Goal: Obtain resource: Obtain resource

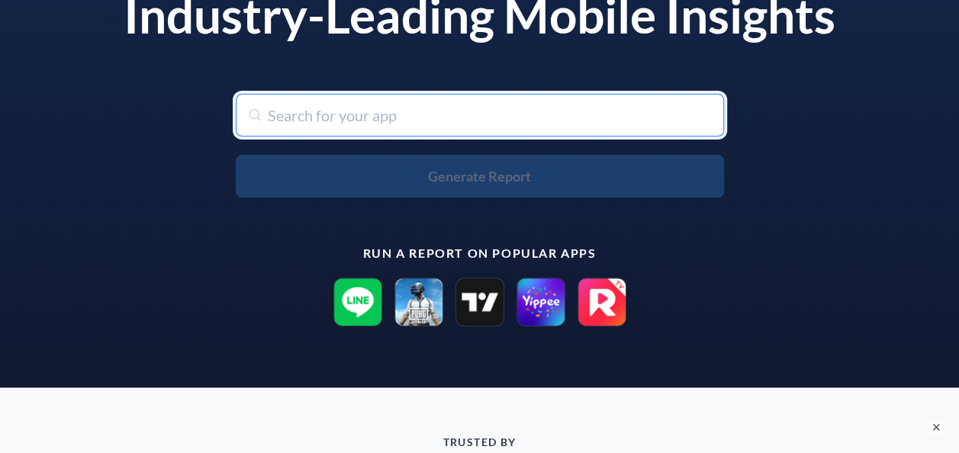
scroll to position [76, 0]
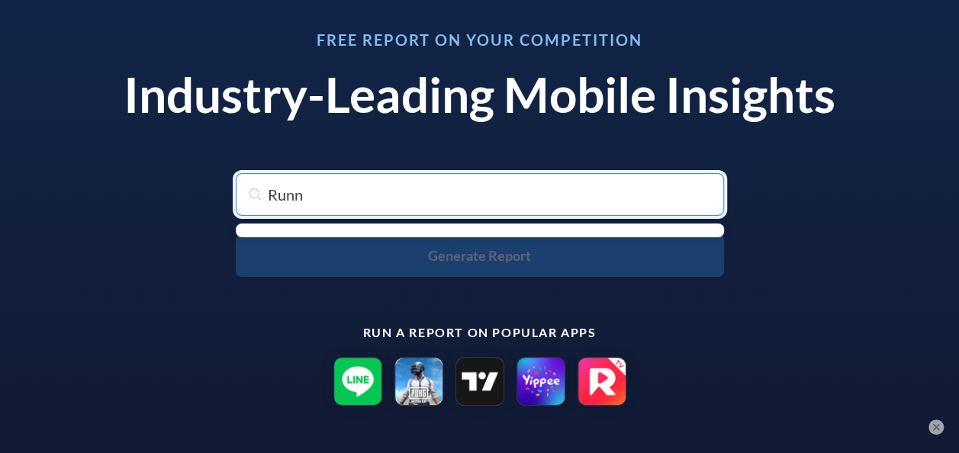
type input "Runna"
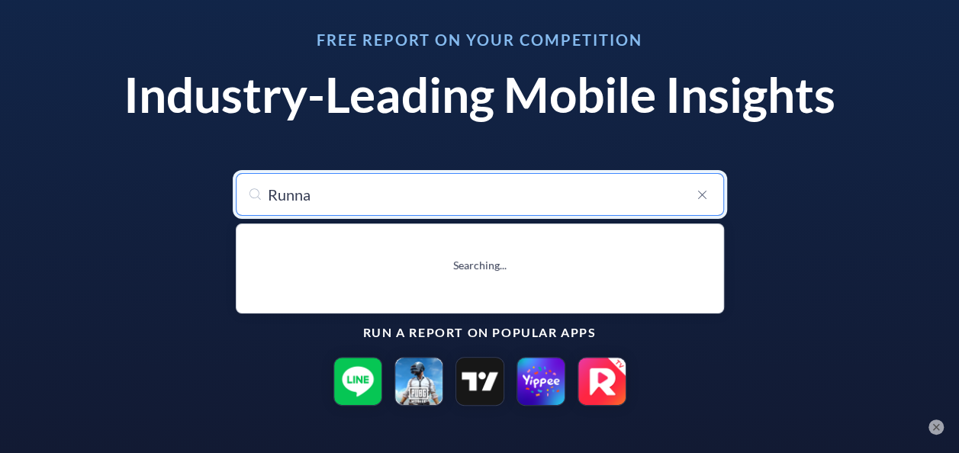
type input "Runna: Running Training Plans"
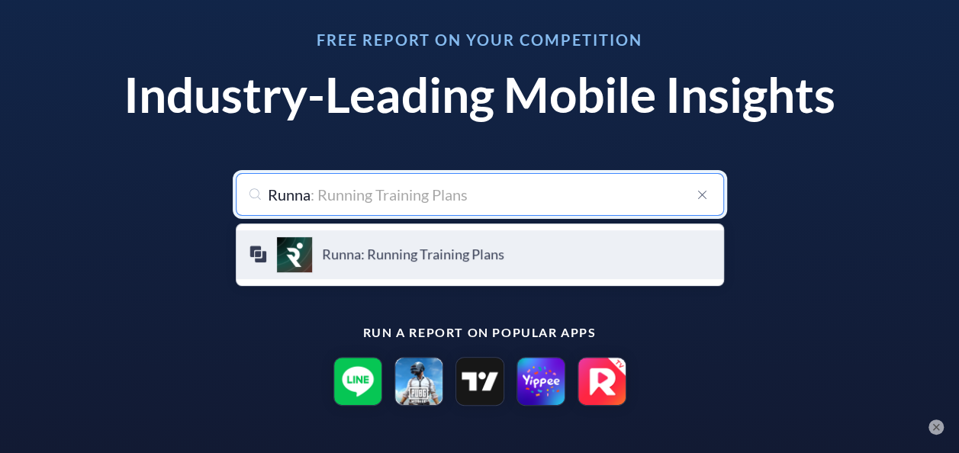
click at [369, 261] on h4 "Runna: Running Training Plans" at bounding box center [516, 254] width 389 height 17
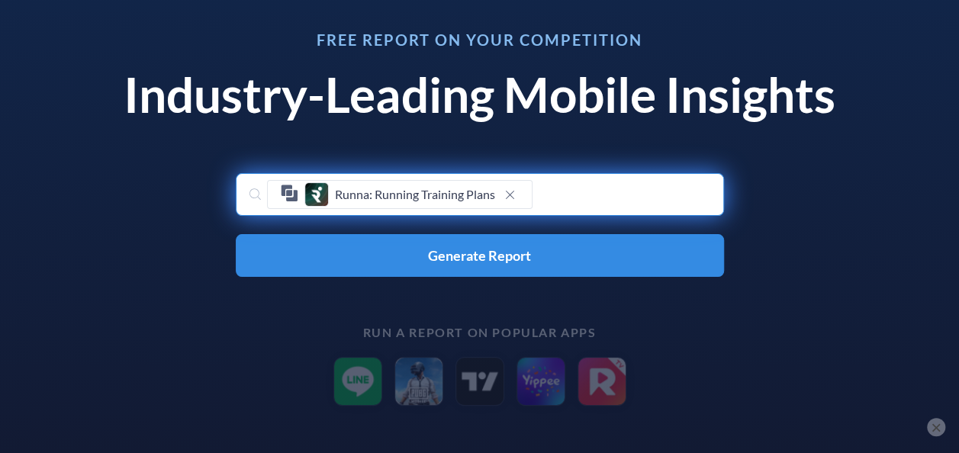
click at [942, 427] on button "×" at bounding box center [936, 427] width 18 height 18
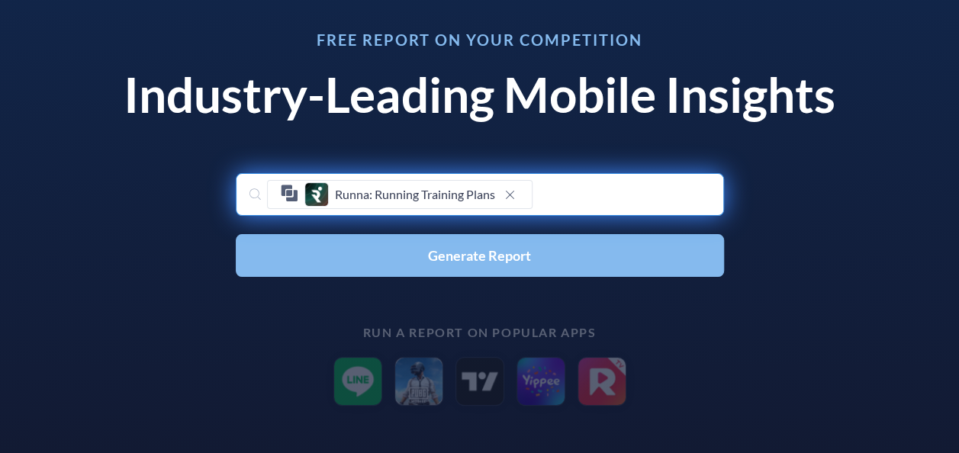
click at [418, 256] on button "Generate Report" at bounding box center [480, 255] width 488 height 43
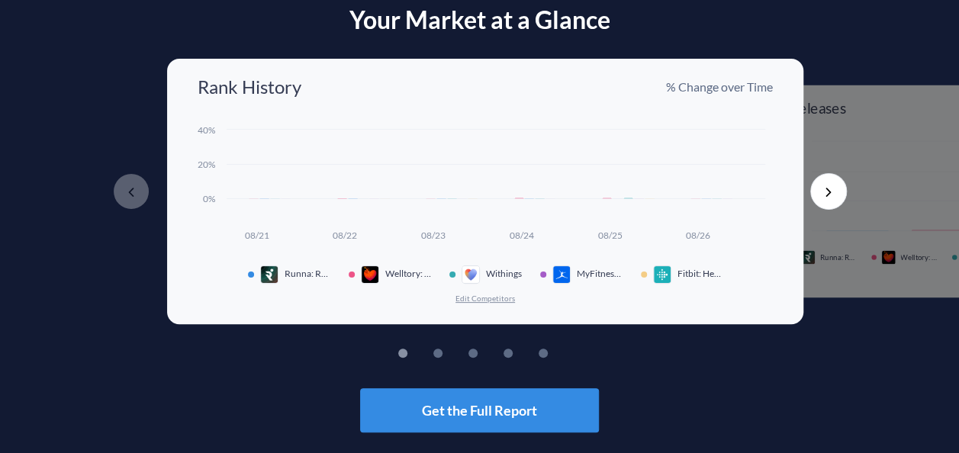
scroll to position [79, 0]
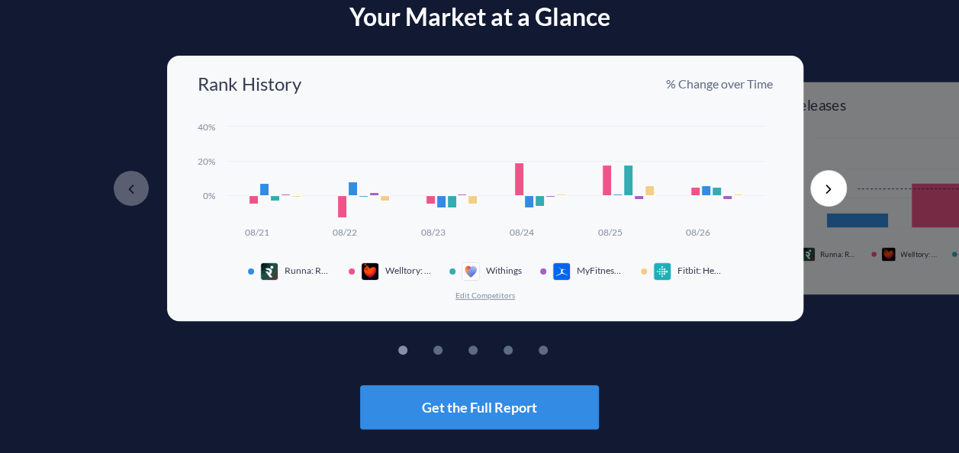
click at [502, 293] on button "Edit Competitors" at bounding box center [485, 295] width 61 height 11
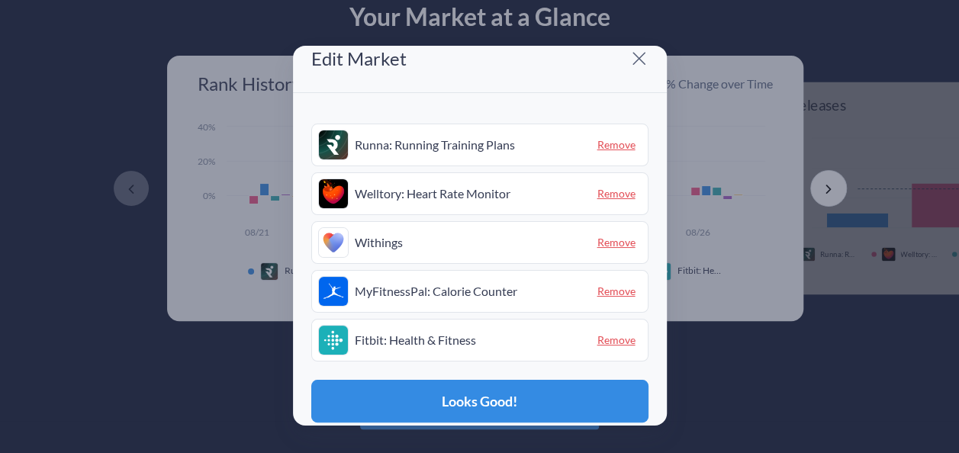
scroll to position [0, 0]
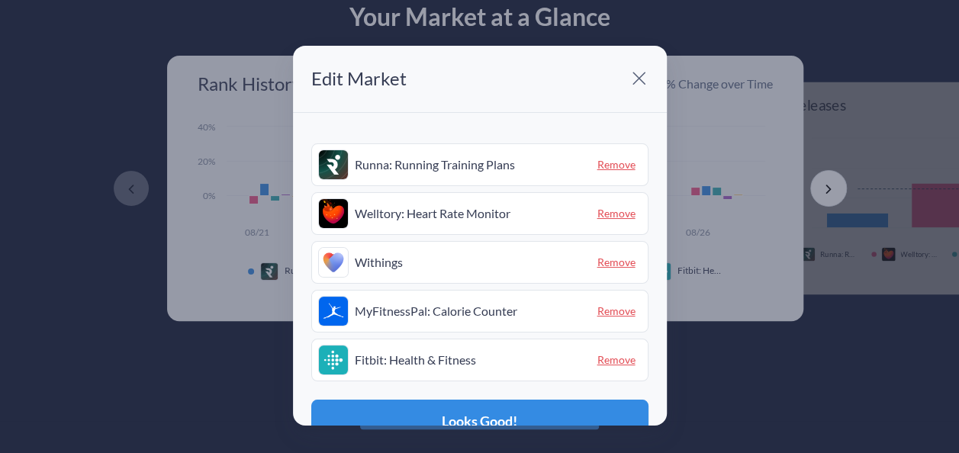
click at [603, 214] on span "Remove" at bounding box center [616, 213] width 50 height 24
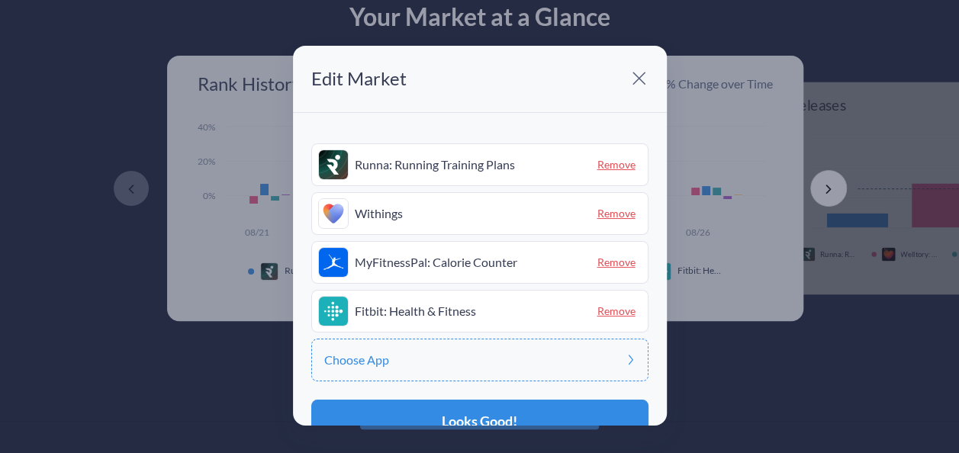
click at [603, 214] on span "Remove" at bounding box center [616, 213] width 50 height 24
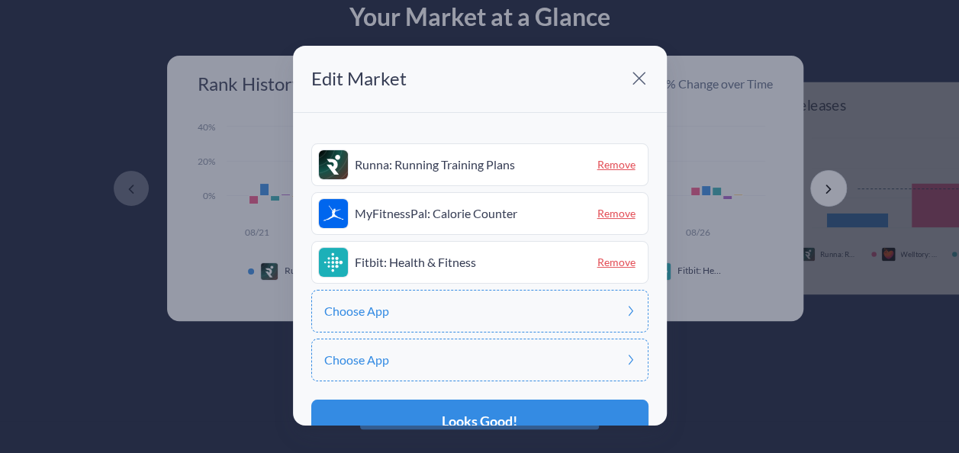
click at [615, 220] on span "Remove" at bounding box center [616, 213] width 50 height 24
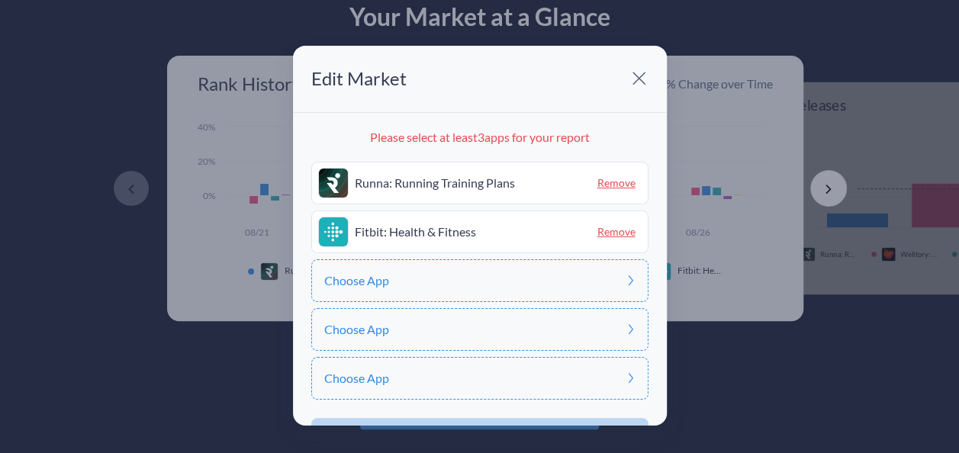
click at [613, 233] on span "Remove" at bounding box center [616, 232] width 50 height 24
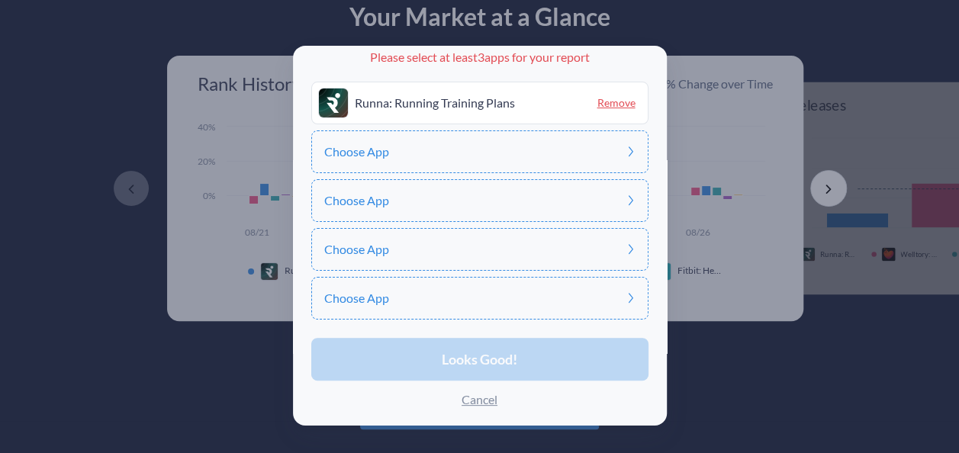
scroll to position [90, 0]
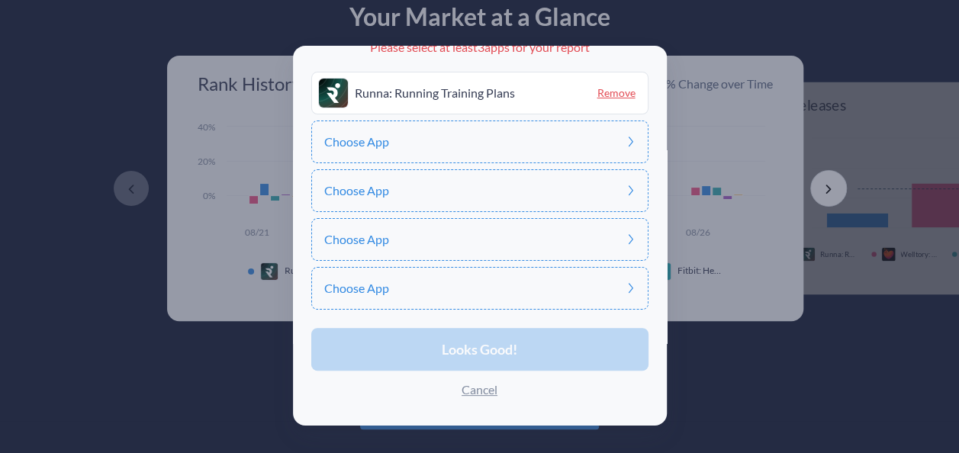
click at [395, 150] on div "Choose App" at bounding box center [479, 142] width 337 height 43
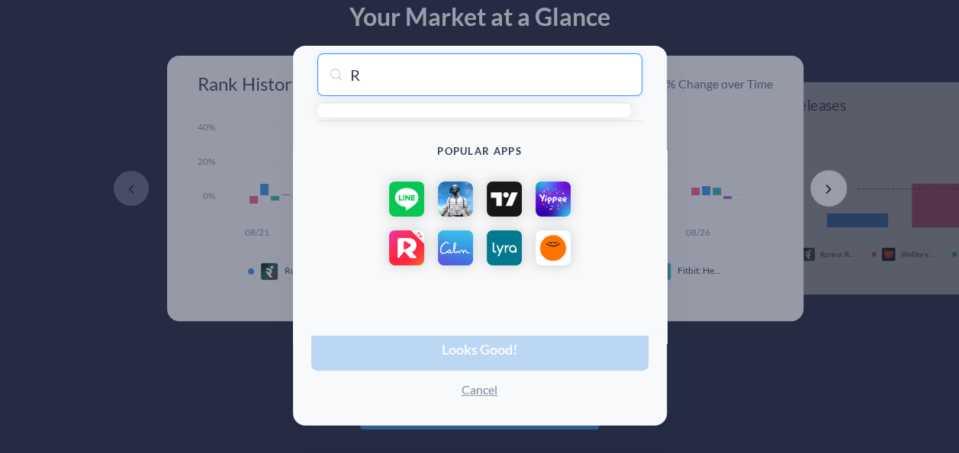
type input "Ru"
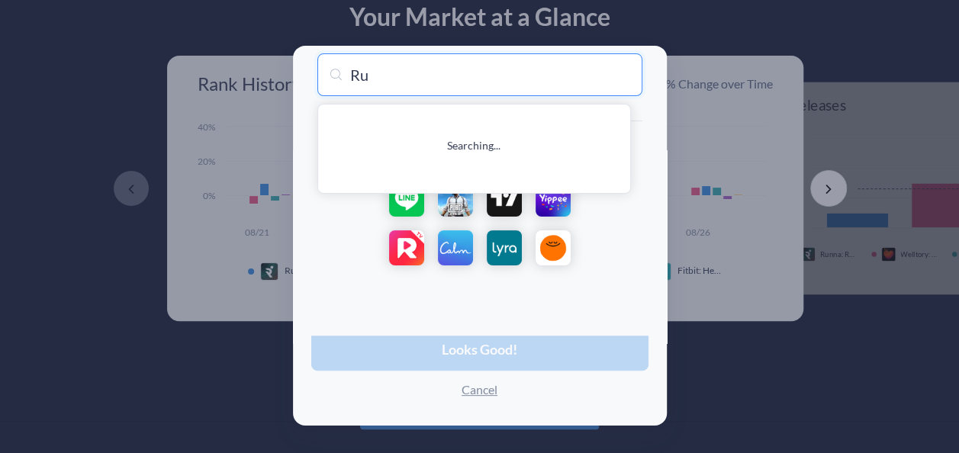
type input "Rummy Circle"
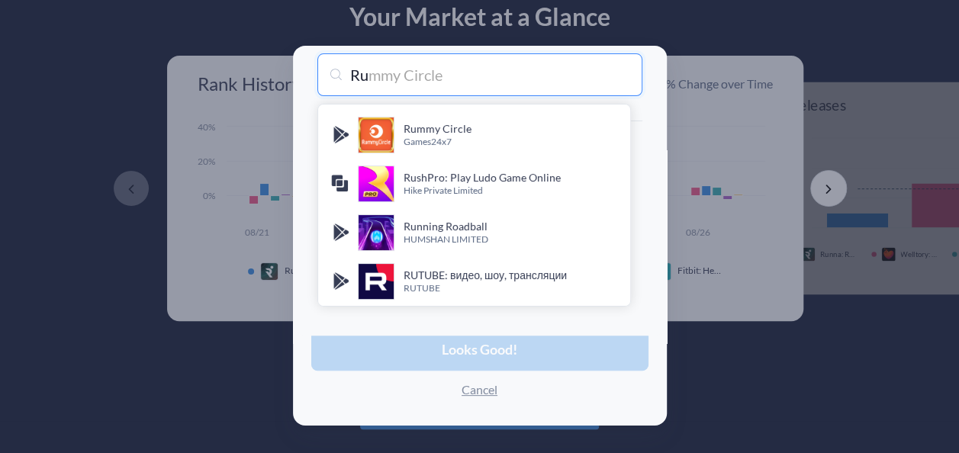
type input "Run"
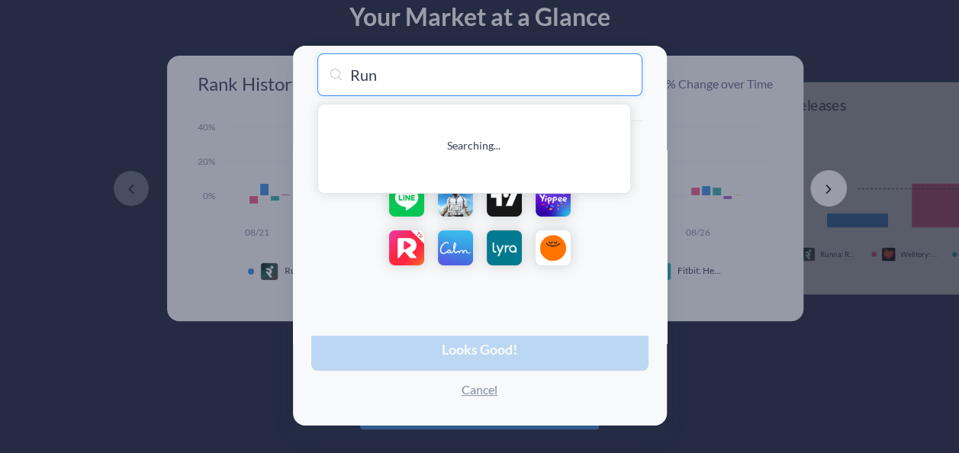
type input "Running Roadball"
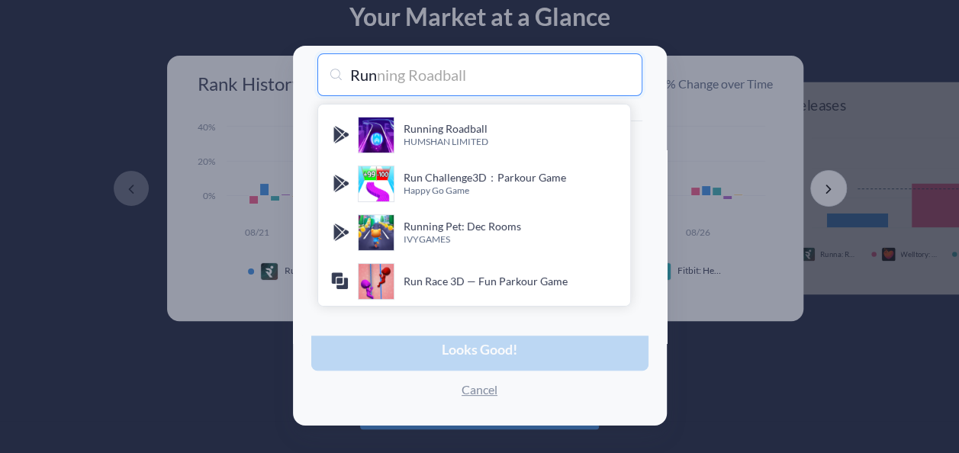
type input "RunD"
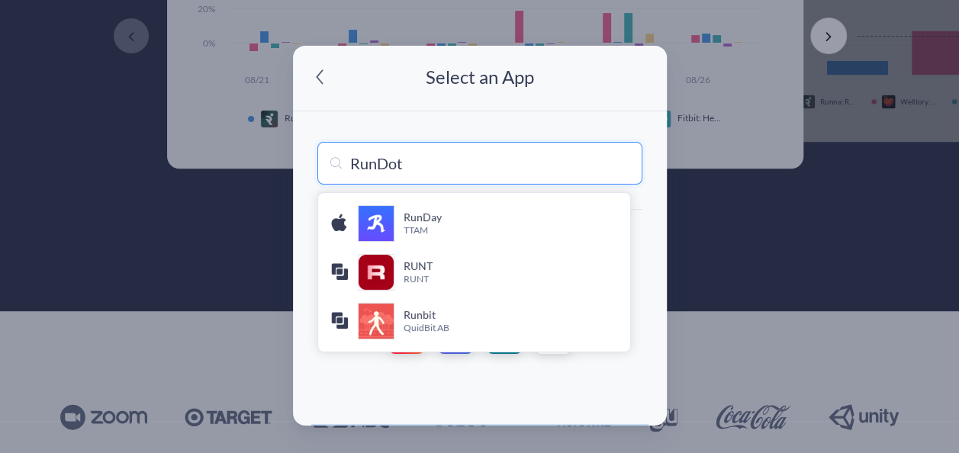
scroll to position [0, 0]
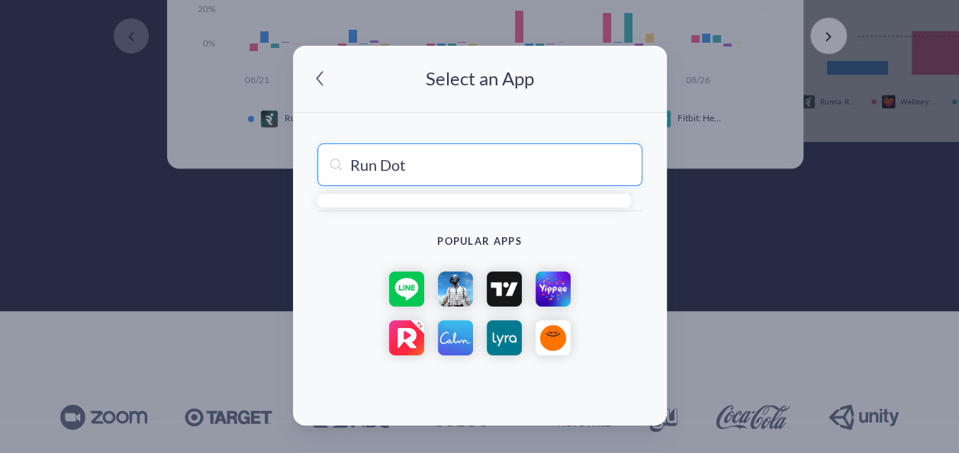
click at [418, 163] on input "Run Dot" at bounding box center [479, 164] width 325 height 43
drag, startPoint x: 415, startPoint y: 162, endPoint x: 351, endPoint y: 160, distance: 64.1
click at [351, 160] on input "Run Dot" at bounding box center [479, 164] width 325 height 43
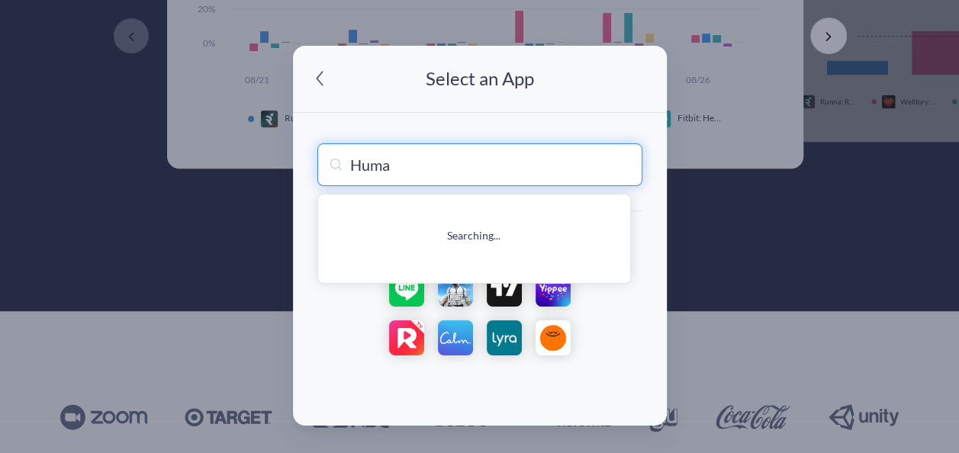
type input "Human"
type input "Human to Dog Translator"
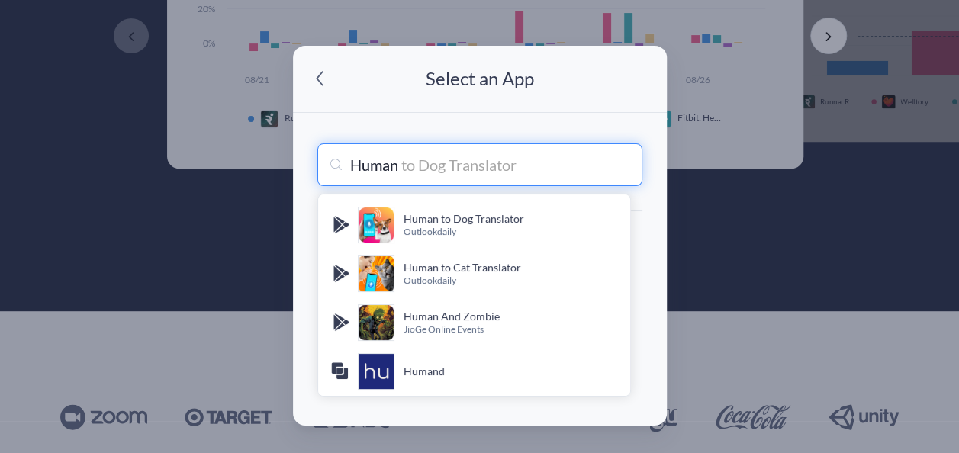
type input "Humang"
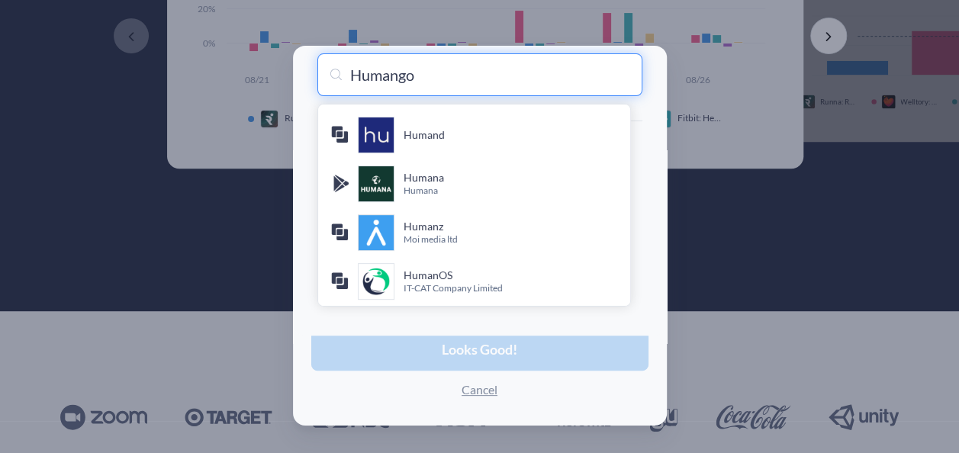
drag, startPoint x: 427, startPoint y: 79, endPoint x: 328, endPoint y: 63, distance: 100.3
click at [328, 63] on input "Humango" at bounding box center [479, 74] width 325 height 43
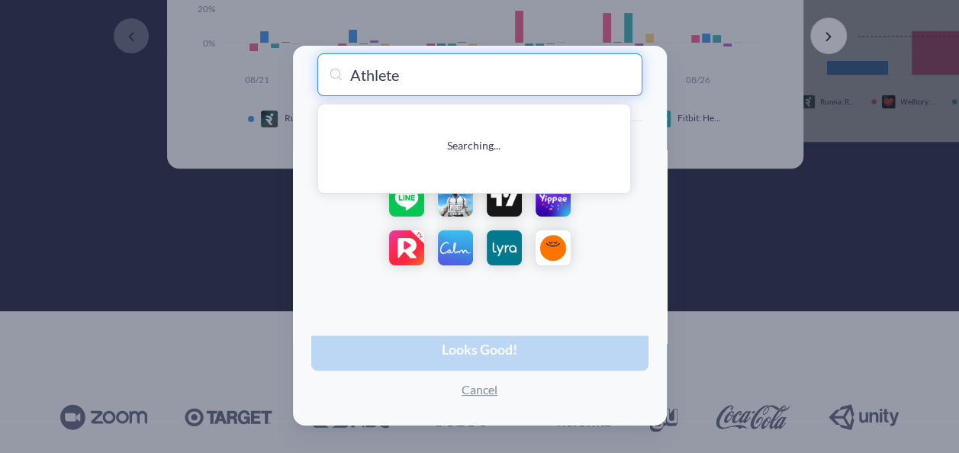
type input "Athlet"
type input "Athleta: Fashion & Athleisure"
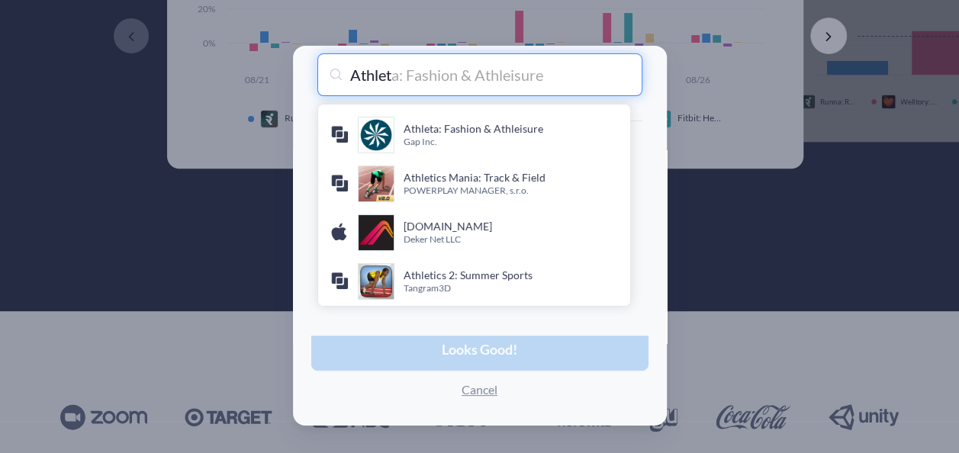
type input "Athlet"
type input "Athleta: Fashion & Athleisure"
type input "Athleti"
type input "Athletica"
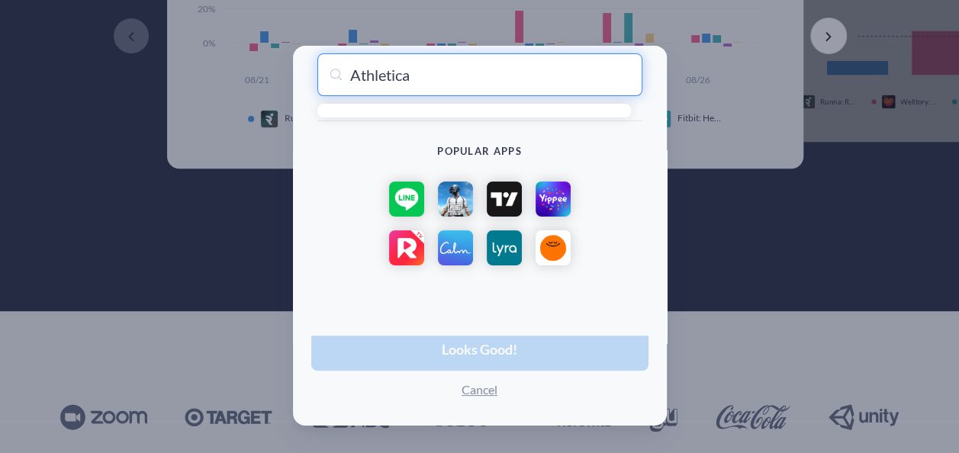
drag, startPoint x: 430, startPoint y: 82, endPoint x: 343, endPoint y: 78, distance: 87.1
click at [343, 78] on input "Athletica" at bounding box center [479, 74] width 325 height 43
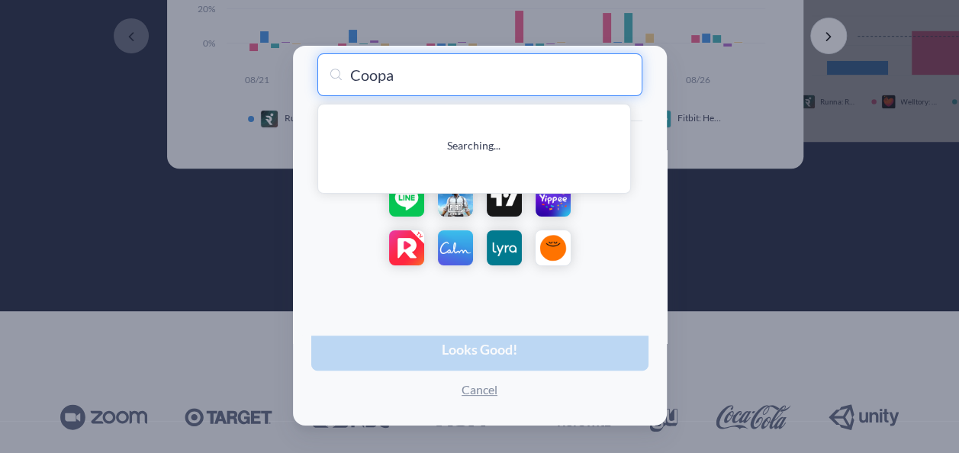
type input "Coopah"
type input "Coopah: The Run Coaching App"
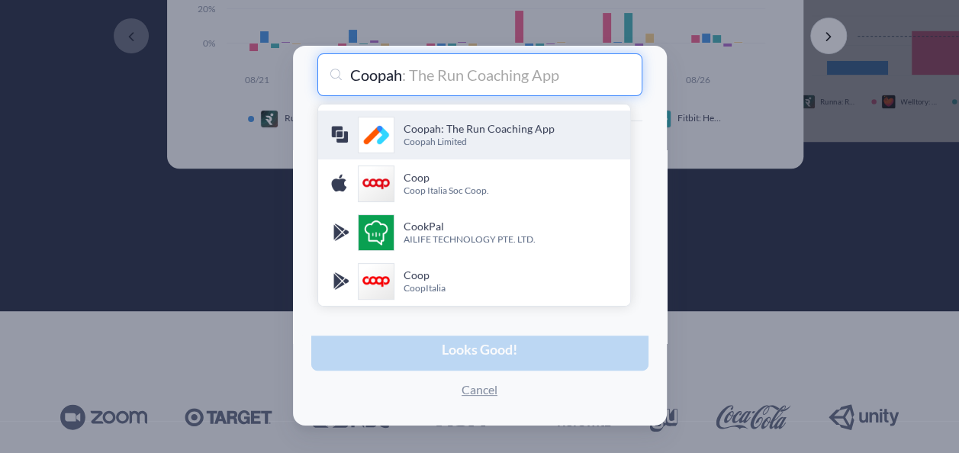
click at [490, 138] on p "Coopah Limited" at bounding box center [511, 142] width 214 height 13
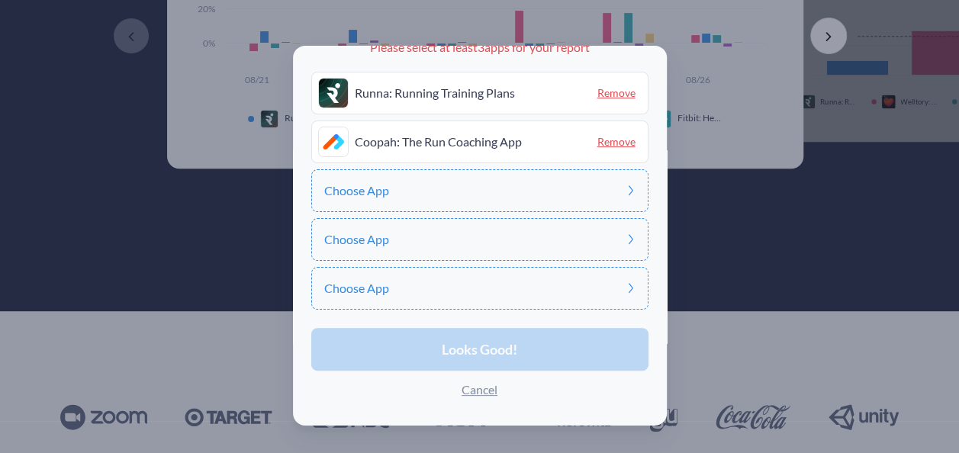
scroll to position [14, 0]
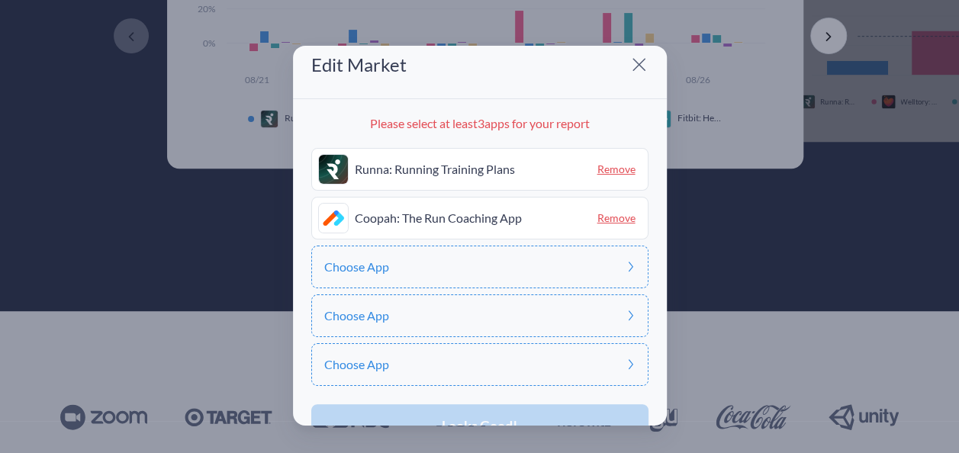
click at [436, 265] on div "Choose App" at bounding box center [479, 267] width 337 height 43
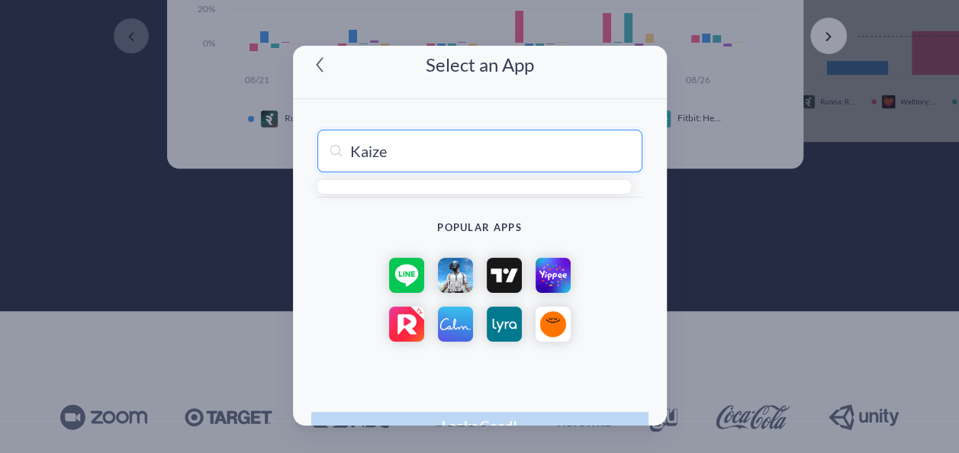
type input "Kaizen"
drag, startPoint x: 400, startPoint y: 154, endPoint x: 338, endPoint y: 150, distance: 62.0
click at [338, 150] on div "Kaizen" at bounding box center [479, 151] width 325 height 43
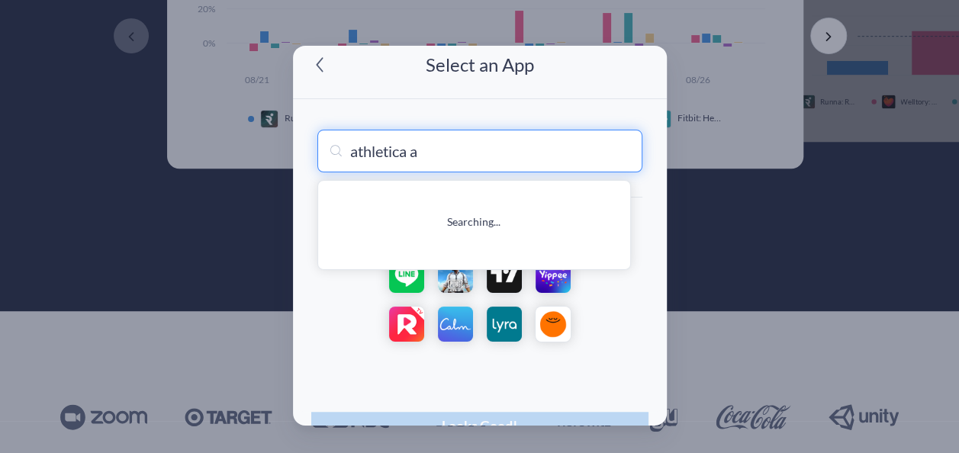
type input "athletica ai"
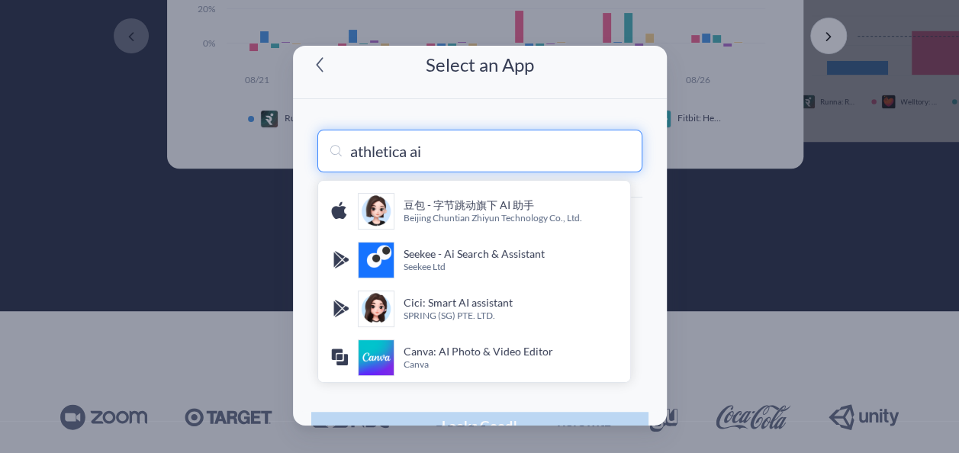
drag, startPoint x: 471, startPoint y: 156, endPoint x: 330, endPoint y: 153, distance: 141.2
click at [330, 153] on div "athletica ai 豆包 - 字节跳动旗下 AI 助手 Beijing [PERSON_NAME] Technology Co., Ltd. Seeke…" at bounding box center [479, 151] width 325 height 43
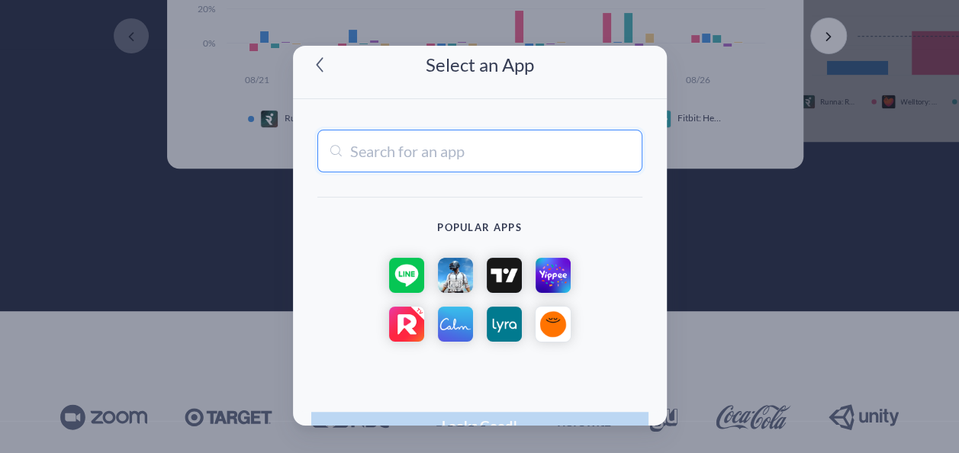
click at [327, 70] on span at bounding box center [319, 64] width 29 height 29
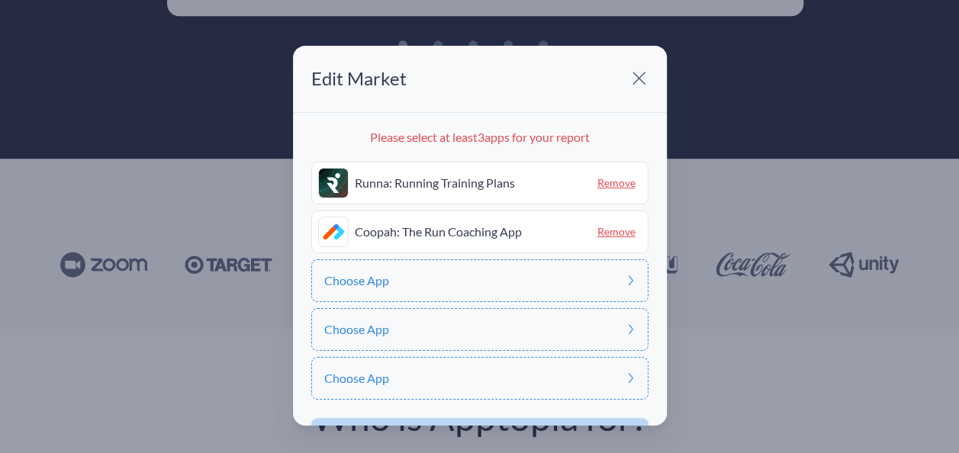
scroll to position [308, 0]
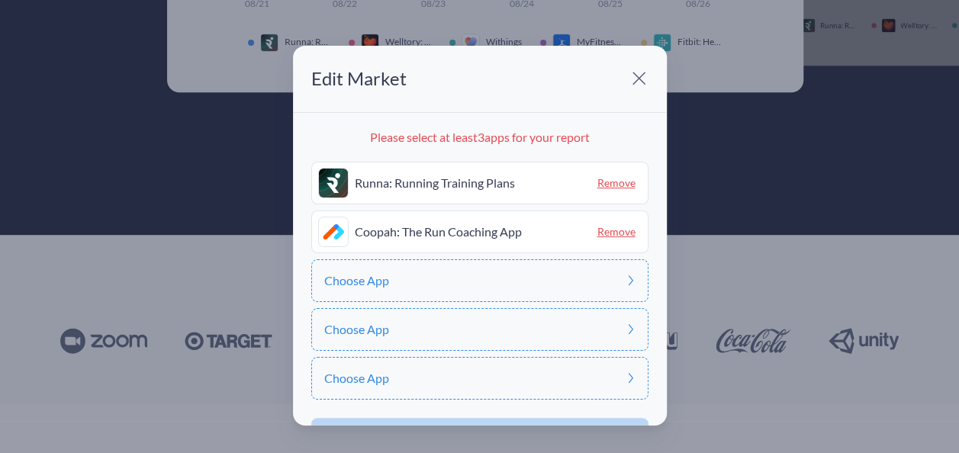
click at [372, 270] on div "Choose App" at bounding box center [479, 280] width 337 height 43
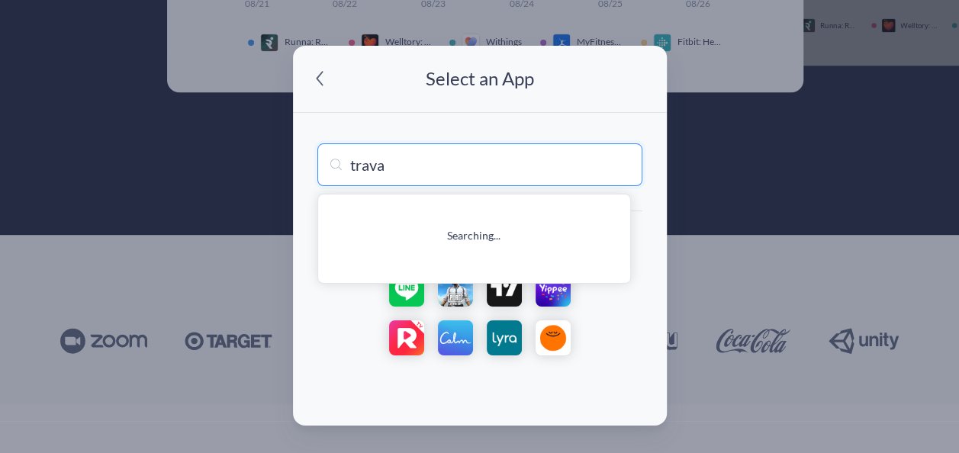
type input "Strava"
click at [408, 169] on input "Strava" at bounding box center [479, 164] width 325 height 43
type input "Strava: Run, Bike, Walk"
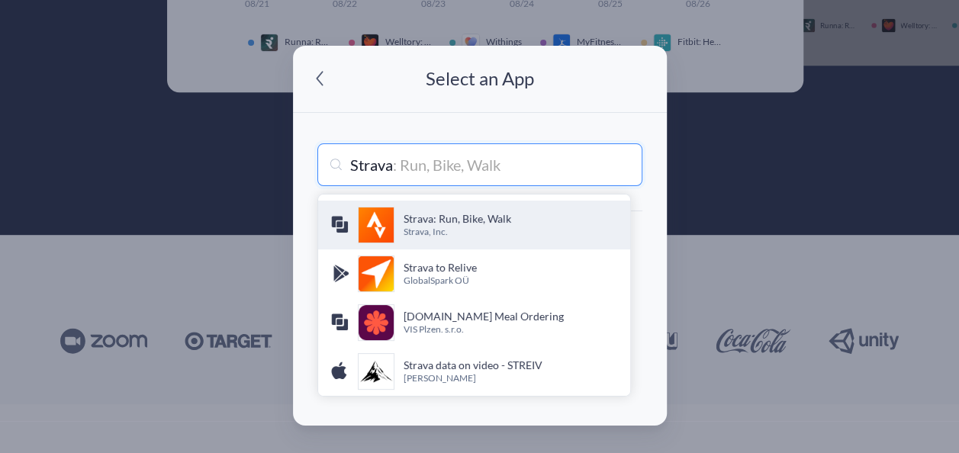
click at [427, 212] on h4 "Strava: Run, Bike, Walk" at bounding box center [511, 218] width 214 height 15
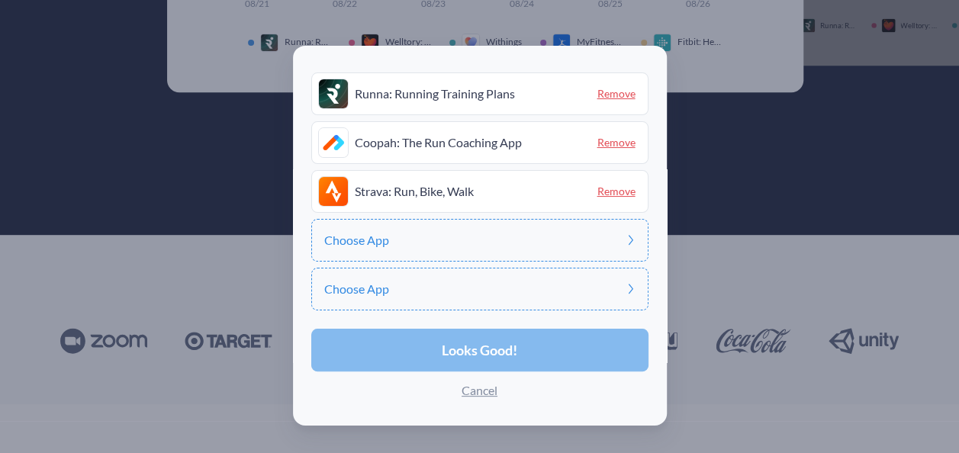
click at [497, 343] on span "Looks Good!" at bounding box center [480, 350] width 76 height 14
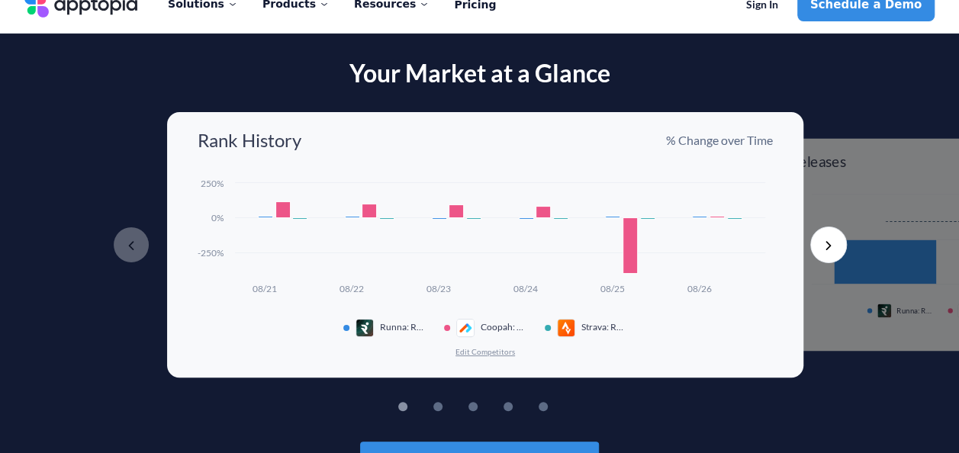
scroll to position [0, 0]
